Goal: Find contact information: Find contact information

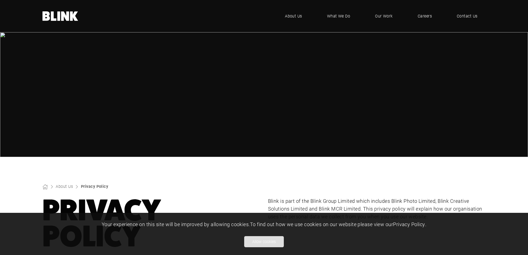
click at [265, 243] on button "Allow cookies" at bounding box center [264, 241] width 40 height 11
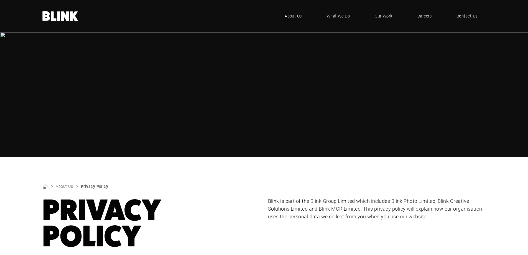
click at [466, 19] on span "Contact Us" at bounding box center [466, 16] width 21 height 6
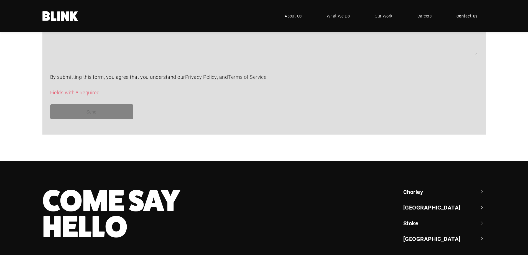
scroll to position [512, 0]
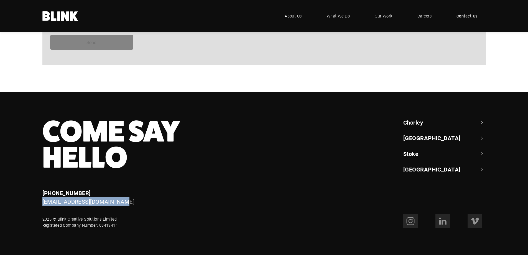
drag, startPoint x: 84, startPoint y: 202, endPoint x: 38, endPoint y: 203, distance: 46.0
click at [38, 203] on div "Enquiries +44 (0) 1782 525 530 enquiries@helloblink.co.uk" at bounding box center [170, 196] width 271 height 17
copy link "[EMAIL_ADDRESS][DOMAIN_NAME]"
click at [47, 18] on icon ".blink-logo-wh10cxjsy-cls-1{fill:#fff;} BLINK - where creative comes to life" at bounding box center [60, 15] width 36 height 9
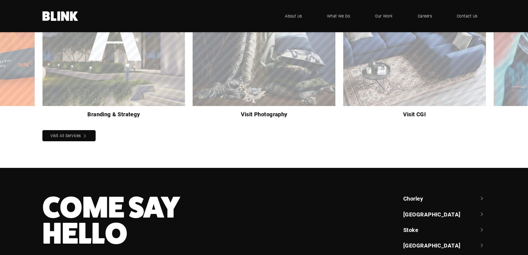
scroll to position [615, 0]
